Goal: Task Accomplishment & Management: Manage account settings

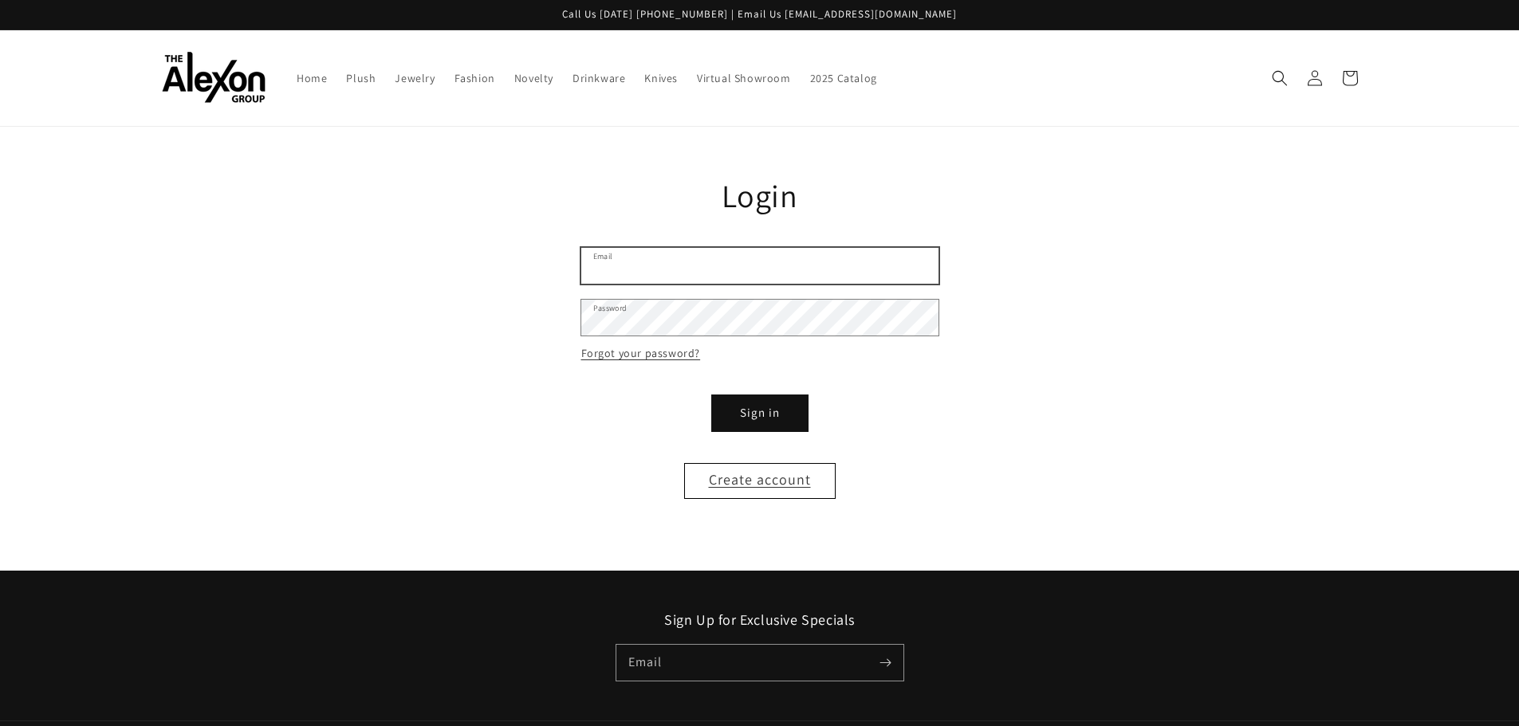
click at [811, 273] on input "Email" at bounding box center [759, 266] width 357 height 36
type input "**********"
click at [768, 410] on button "Sign in" at bounding box center [760, 413] width 96 height 36
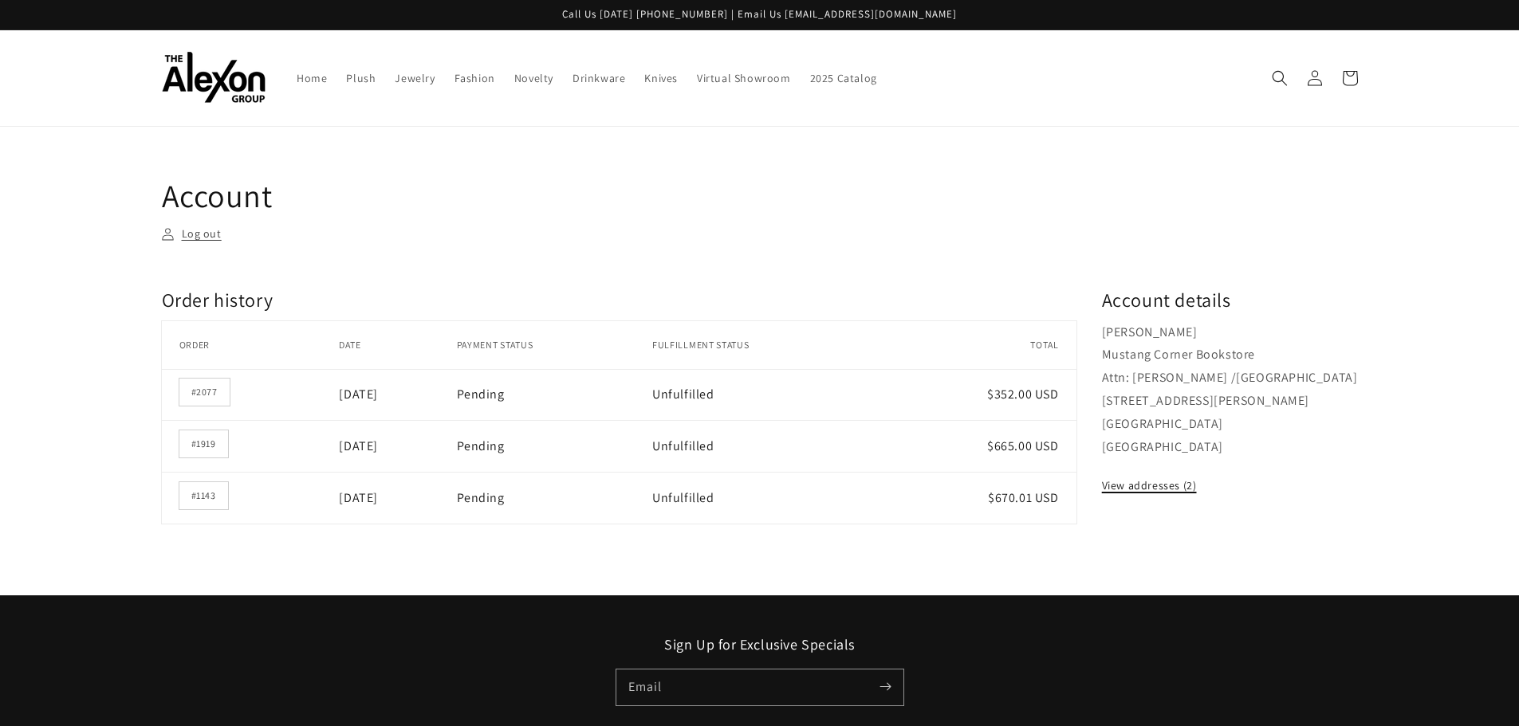
click at [1120, 485] on link "View addresses (2)" at bounding box center [1149, 486] width 95 height 20
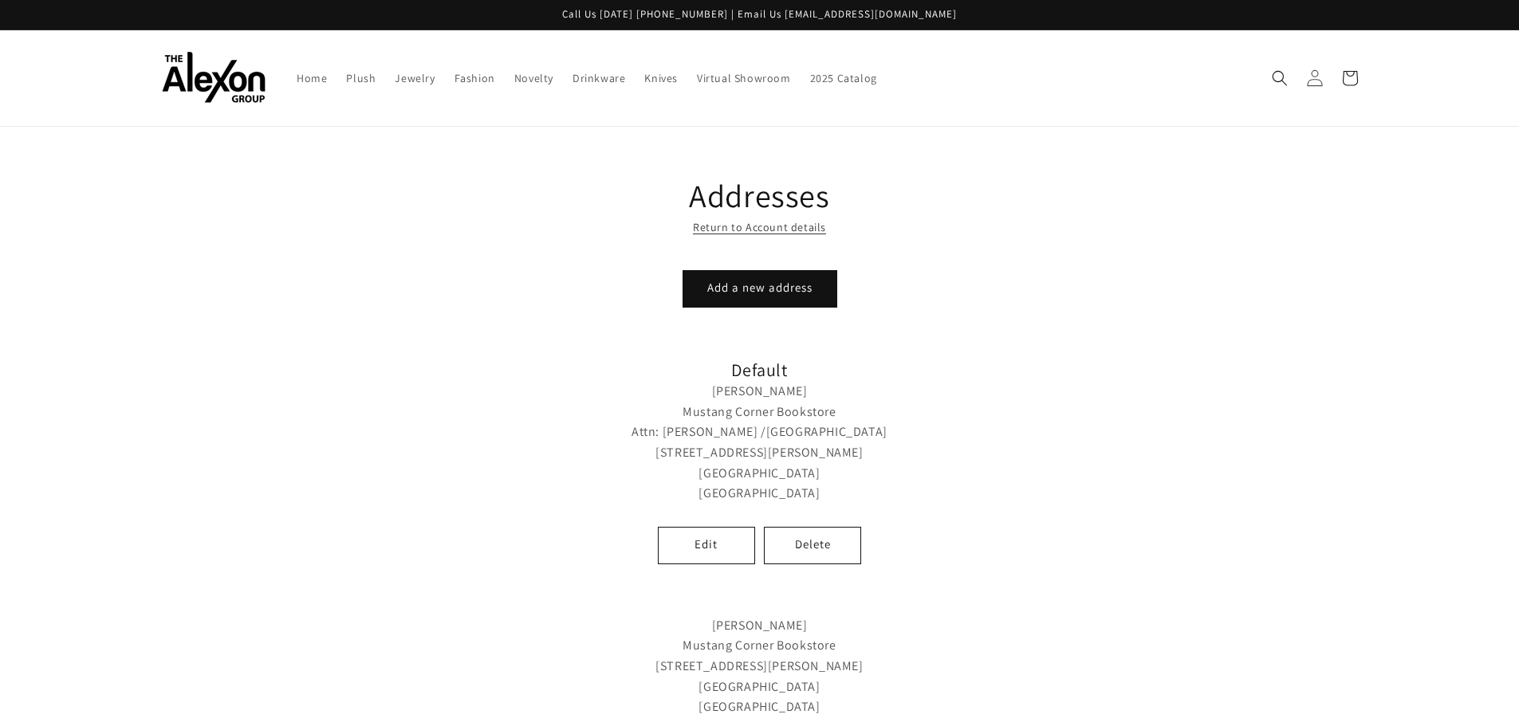
click at [1322, 84] on icon at bounding box center [1314, 77] width 17 height 17
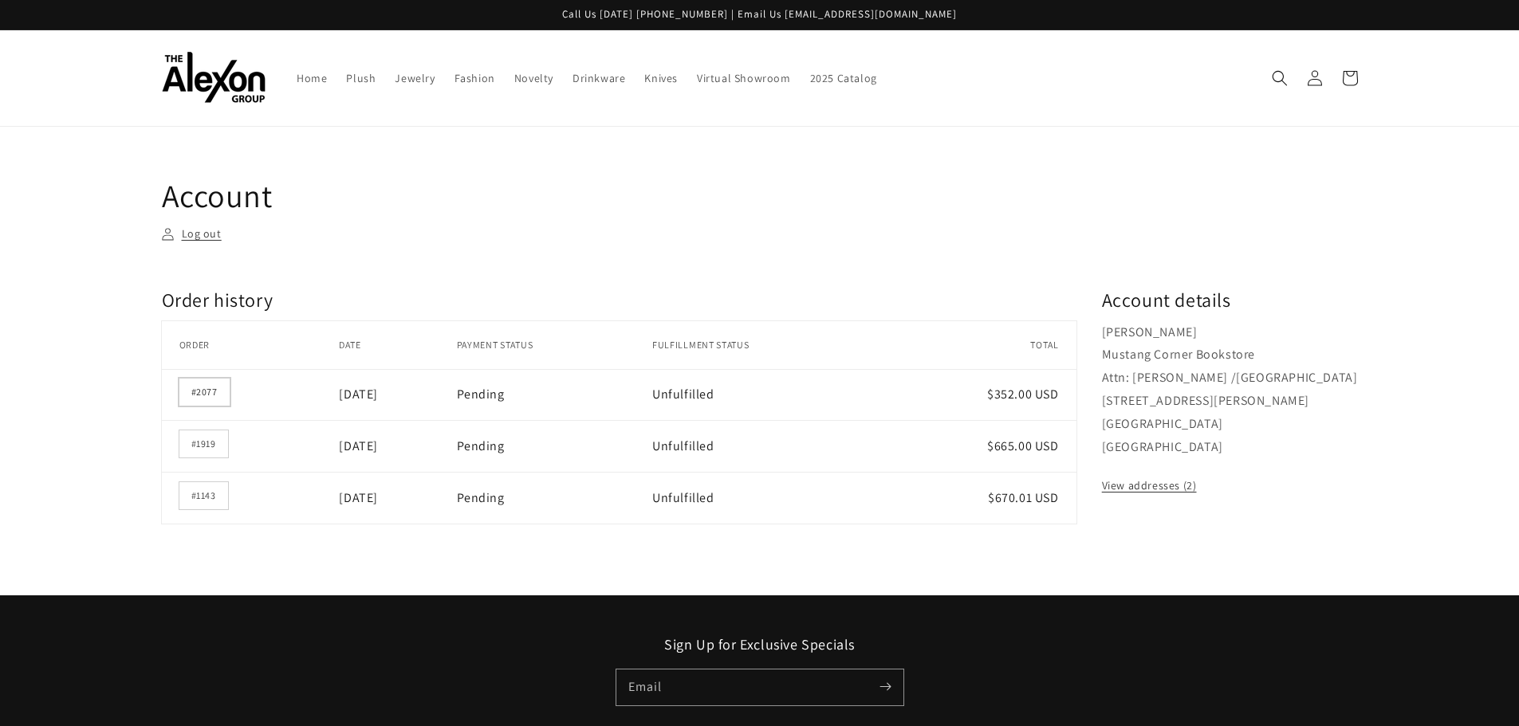
click at [203, 391] on link "#2077" at bounding box center [204, 392] width 50 height 27
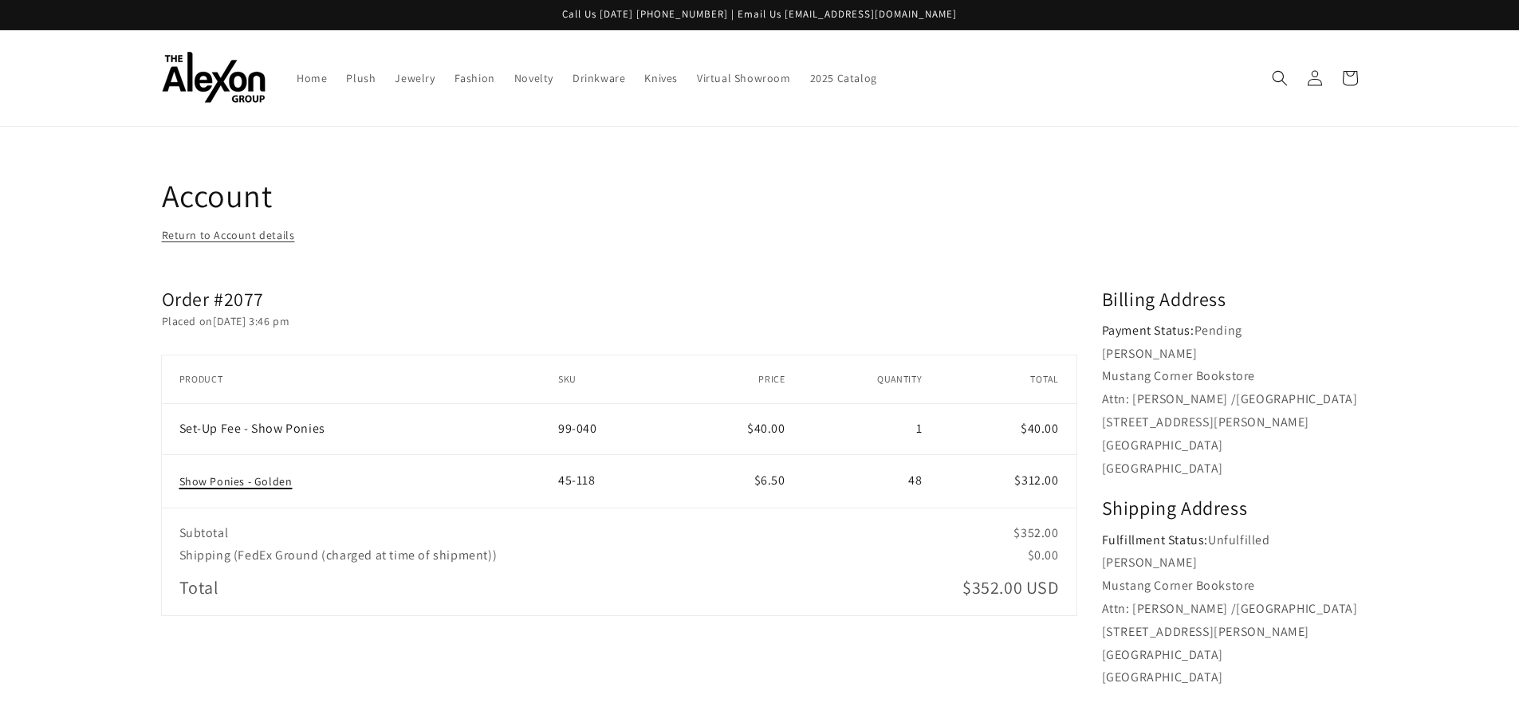
click at [219, 476] on link "Show Ponies - Golden" at bounding box center [235, 481] width 113 height 14
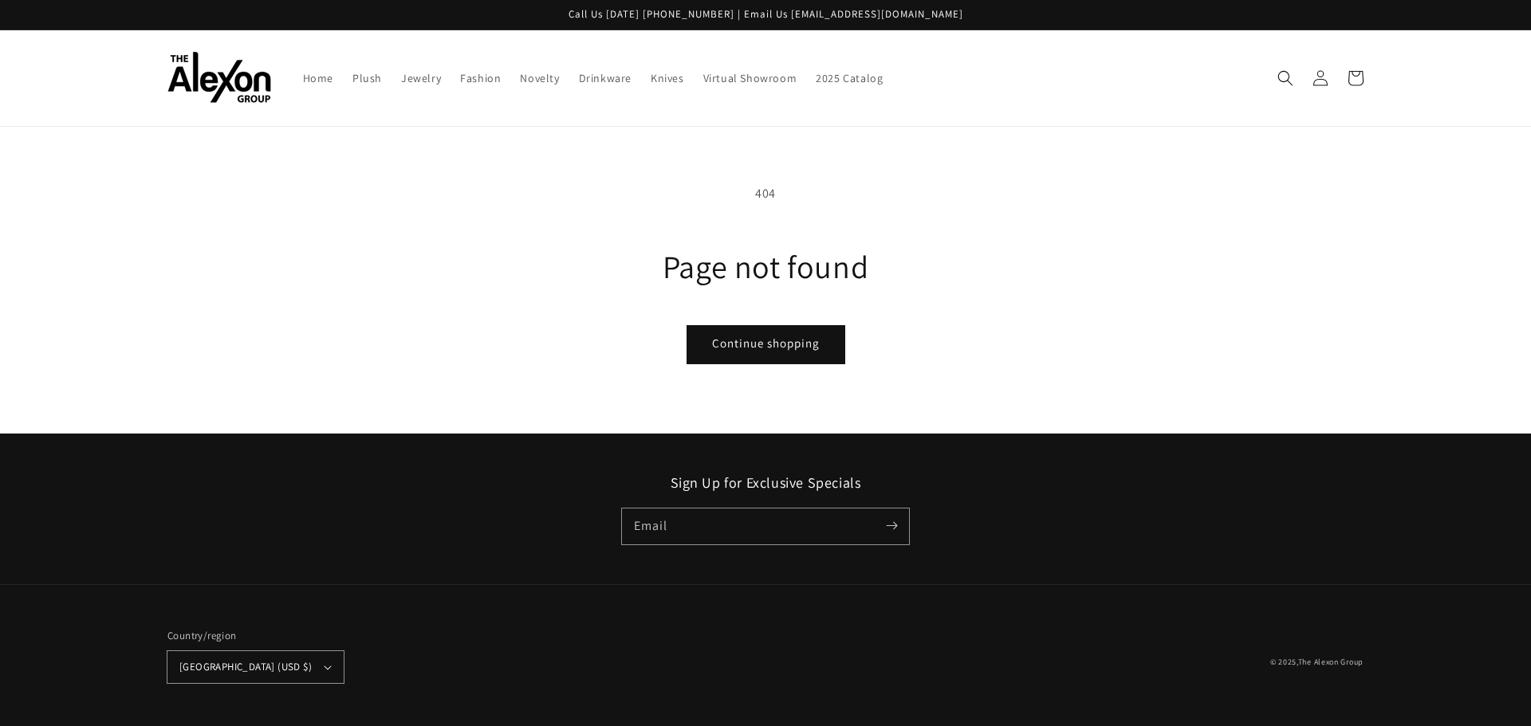
click at [796, 342] on link "Continue shopping" at bounding box center [765, 345] width 155 height 36
